Goal: Task Accomplishment & Management: Manage account settings

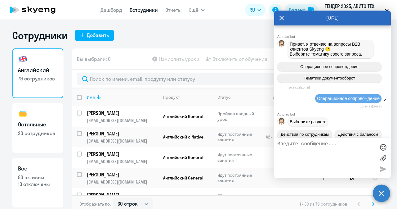
select select "30"
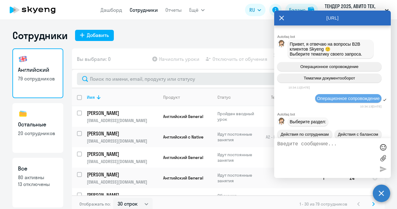
scroll to position [28188, 0]
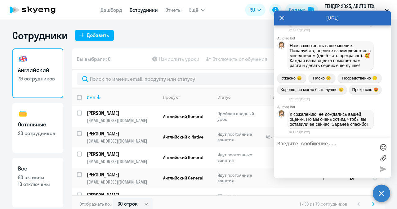
click at [279, 21] on div "[URL]" at bounding box center [332, 18] width 117 height 15
click at [281, 19] on icon at bounding box center [282, 18] width 5 height 5
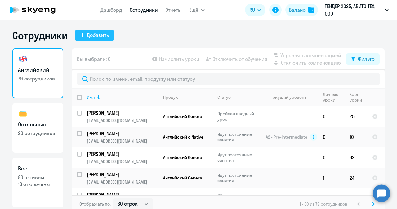
click at [99, 33] on div "Добавить" at bounding box center [98, 34] width 22 height 7
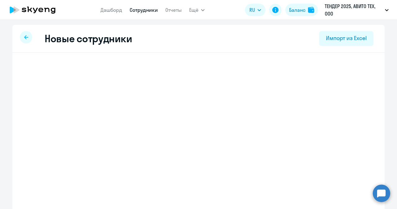
select select "english_adult_not_native_speaker"
select select "3"
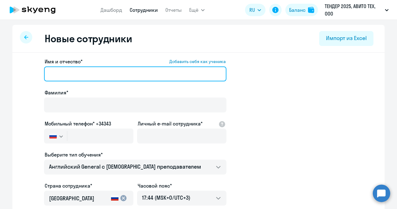
paste input "[PERSON_NAME]"
click at [126, 75] on input "[PERSON_NAME]" at bounding box center [135, 73] width 182 height 15
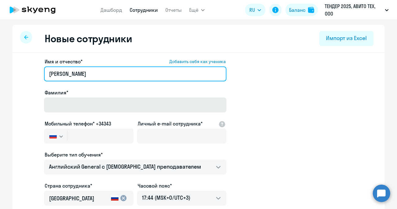
type input "[PERSON_NAME]"
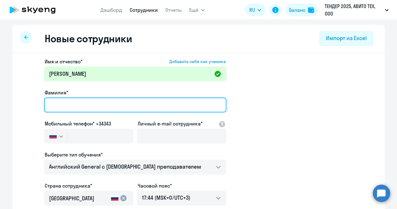
click at [116, 105] on input "Фамилия*" at bounding box center [135, 104] width 182 height 15
type input "[PERSON_NAME]"
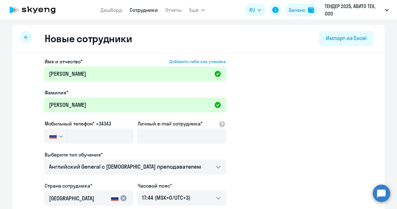
click at [99, 128] on div "Мобильный телефон* +34343 [GEOGRAPHIC_DATA] +7 [GEOGRAPHIC_DATA] +7 [GEOGRAPHIC…" at bounding box center [88, 133] width 89 height 26
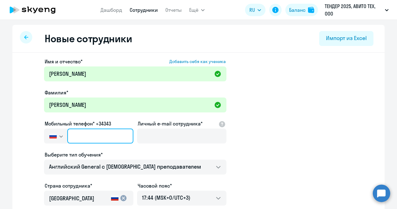
paste input "[PHONE_NUMBER]"
type input "[PHONE_NUMBER]"
click at [110, 132] on input "[PHONE_NUMBER]" at bounding box center [100, 135] width 66 height 15
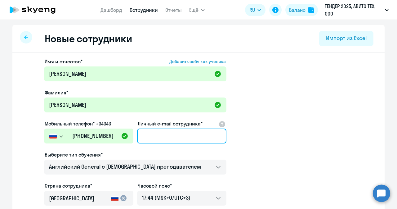
click at [146, 139] on input "Личный e-mail сотрудника*" at bounding box center [181, 135] width 89 height 15
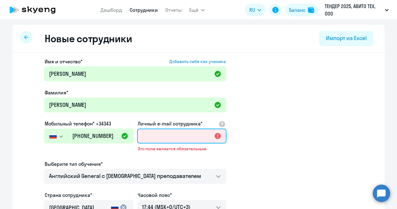
paste input "[EMAIL_ADDRESS][DOMAIN_NAME]"
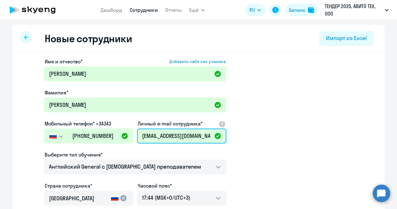
click at [148, 133] on input "[EMAIL_ADDRESS][DOMAIN_NAME]" at bounding box center [181, 135] width 89 height 15
type input "[EMAIL_ADDRESS][DOMAIN_NAME]"
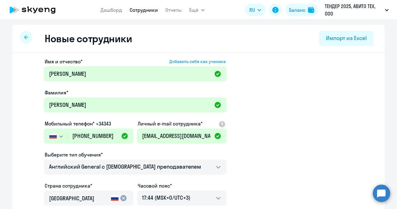
click at [196, 127] on div "Личный e-mail сотрудника* [EMAIL_ADDRESS][DOMAIN_NAME]" at bounding box center [181, 133] width 89 height 26
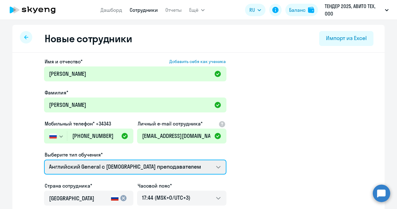
click at [212, 166] on select "Английский General с [DEMOGRAPHIC_DATA] преподавателем Английский General с [DE…" at bounding box center [135, 167] width 182 height 15
select select "english_adult_native_speaker"
click at [44, 160] on select "Английский General с [DEMOGRAPHIC_DATA] преподавателем Английский General с [DE…" at bounding box center [135, 167] width 182 height 15
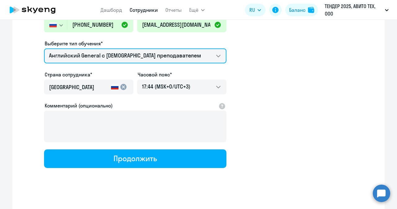
scroll to position [116, 0]
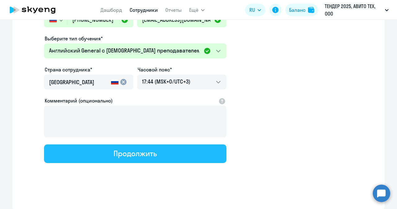
click at [179, 158] on button "Продолжить" at bounding box center [135, 153] width 182 height 19
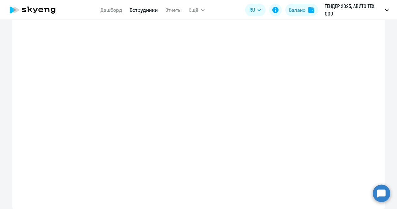
select select "english_adult_native_speaker"
select select "3"
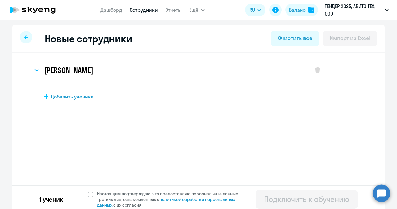
click at [88, 192] on span at bounding box center [91, 194] width 6 height 6
click at [88, 191] on input "Настоящим подтверждаю, что предоставляю персональные данные третьих лиц, ознако…" at bounding box center [88, 191] width 0 height 0
checkbox input "true"
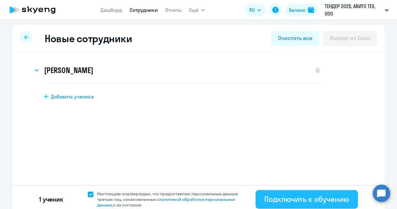
click at [320, 195] on div "Подключить к обучению" at bounding box center [306, 199] width 85 height 10
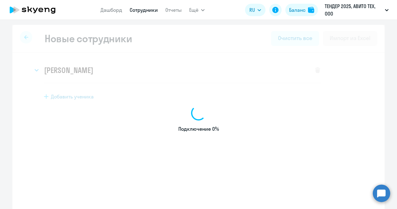
select select "english_adult_not_native_speaker"
select select "3"
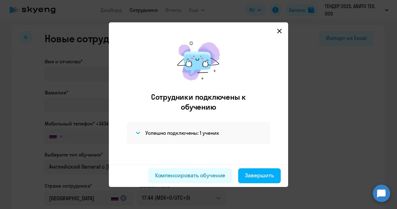
click at [281, 33] on icon at bounding box center [279, 31] width 4 height 4
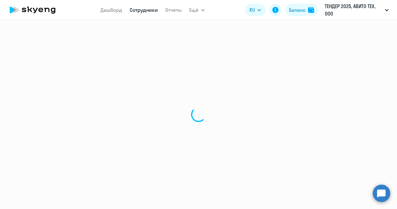
select select "30"
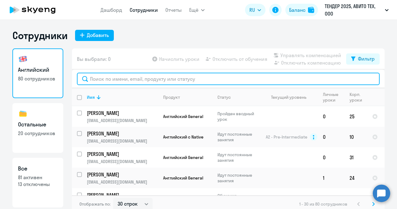
click at [145, 84] on input "text" at bounding box center [228, 79] width 303 height 12
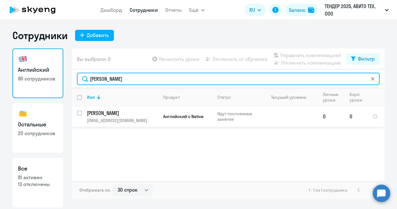
type input "[PERSON_NAME]"
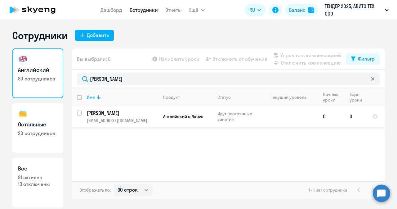
click at [80, 110] on input "select row 38663874" at bounding box center [83, 116] width 12 height 12
checkbox input "true"
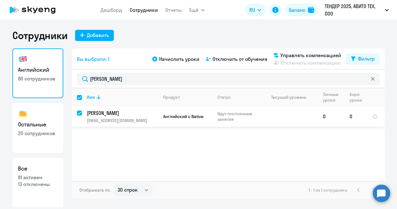
click at [165, 124] on td "Английский с Native" at bounding box center [185, 116] width 54 height 20
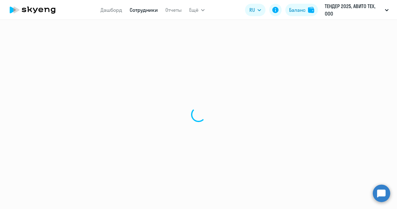
select select "english"
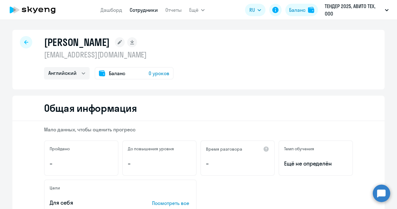
click at [157, 74] on span "0 уроков" at bounding box center [159, 73] width 21 height 7
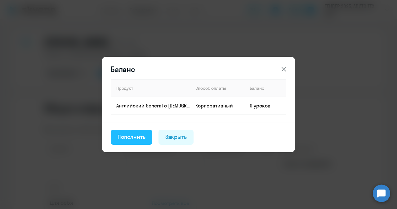
click at [138, 141] on button "Пополнить" at bounding box center [132, 137] width 42 height 15
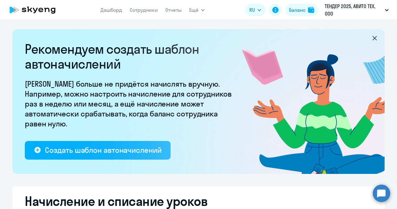
select select "10"
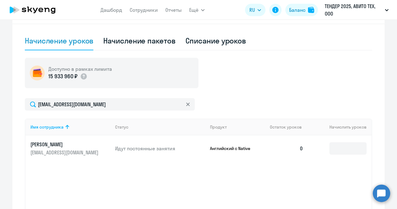
scroll to position [199, 0]
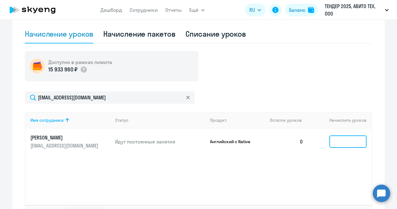
click at [334, 142] on input at bounding box center [348, 141] width 37 height 12
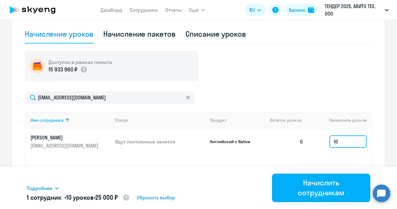
type input "10"
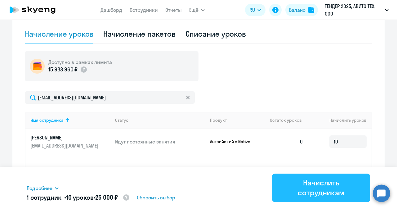
click at [308, 193] on div "Начислить сотрудникам" at bounding box center [321, 188] width 81 height 20
